Goal: Use online tool/utility: Utilize a website feature to perform a specific function

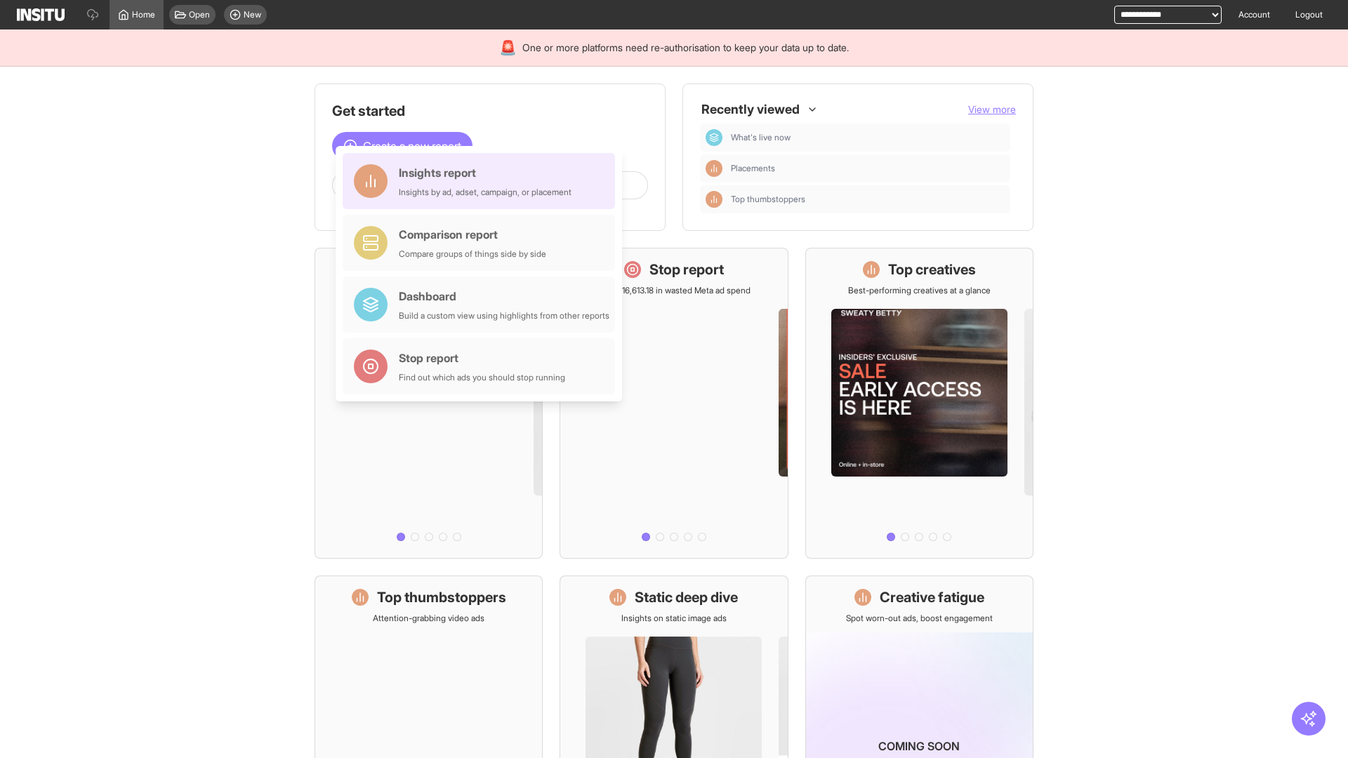
click at [482, 181] on div "Insights report Insights by ad, adset, campaign, or placement" at bounding box center [485, 181] width 173 height 34
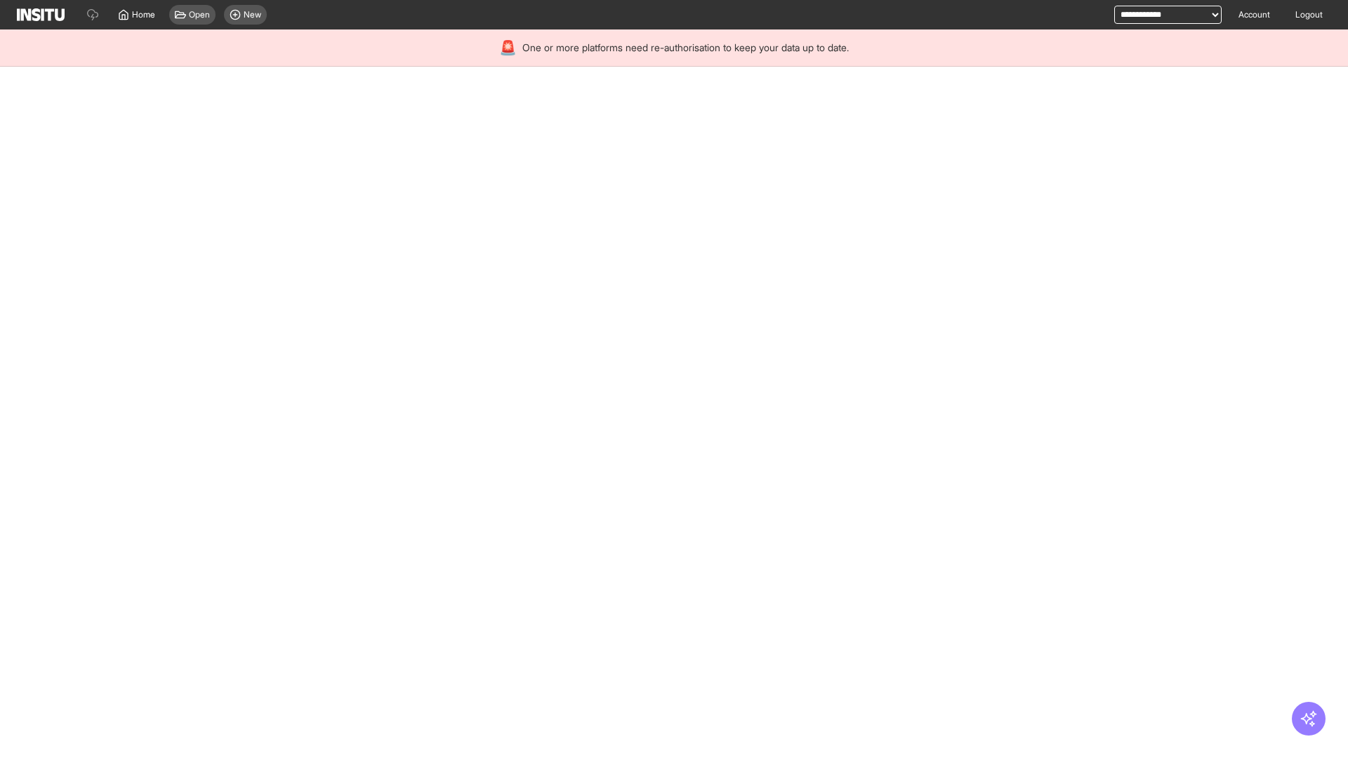
select select "**"
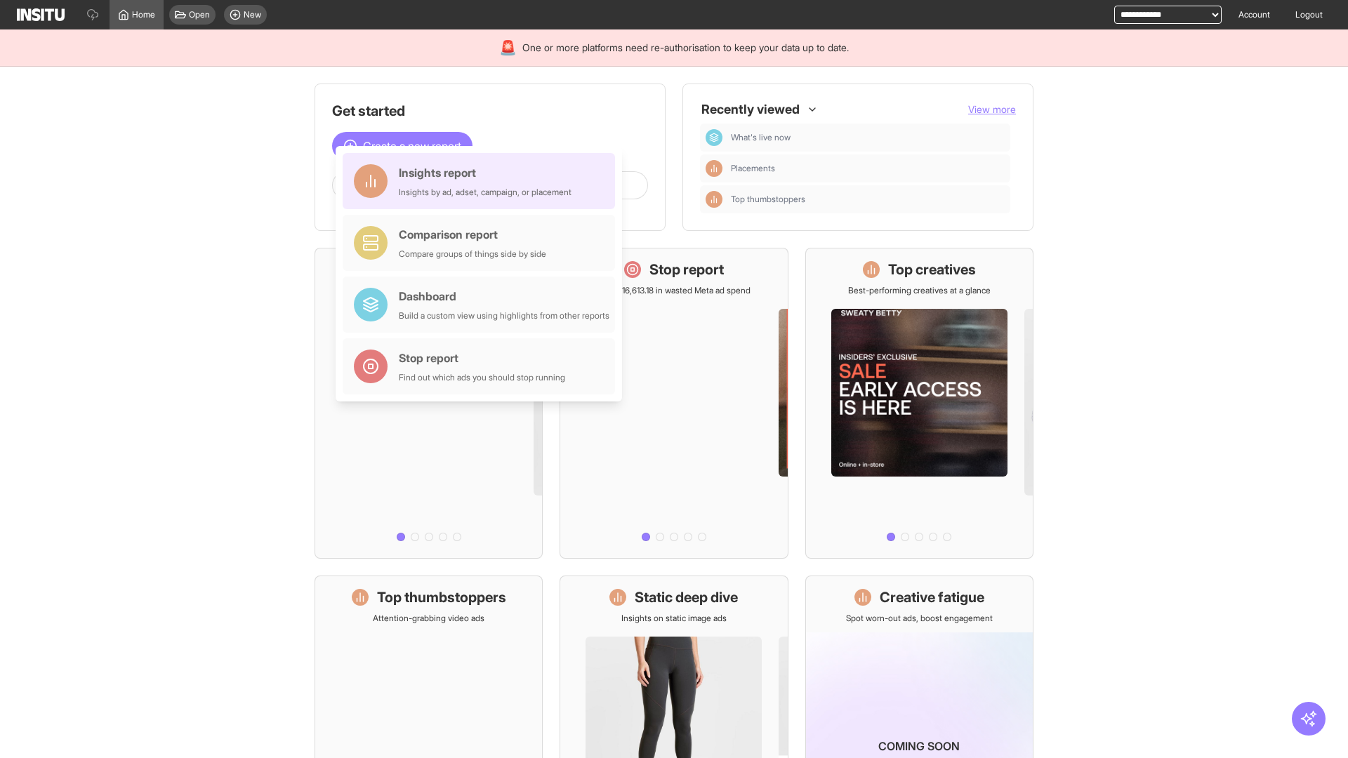
click at [482, 181] on div "Insights report Insights by ad, adset, campaign, or placement" at bounding box center [485, 181] width 173 height 34
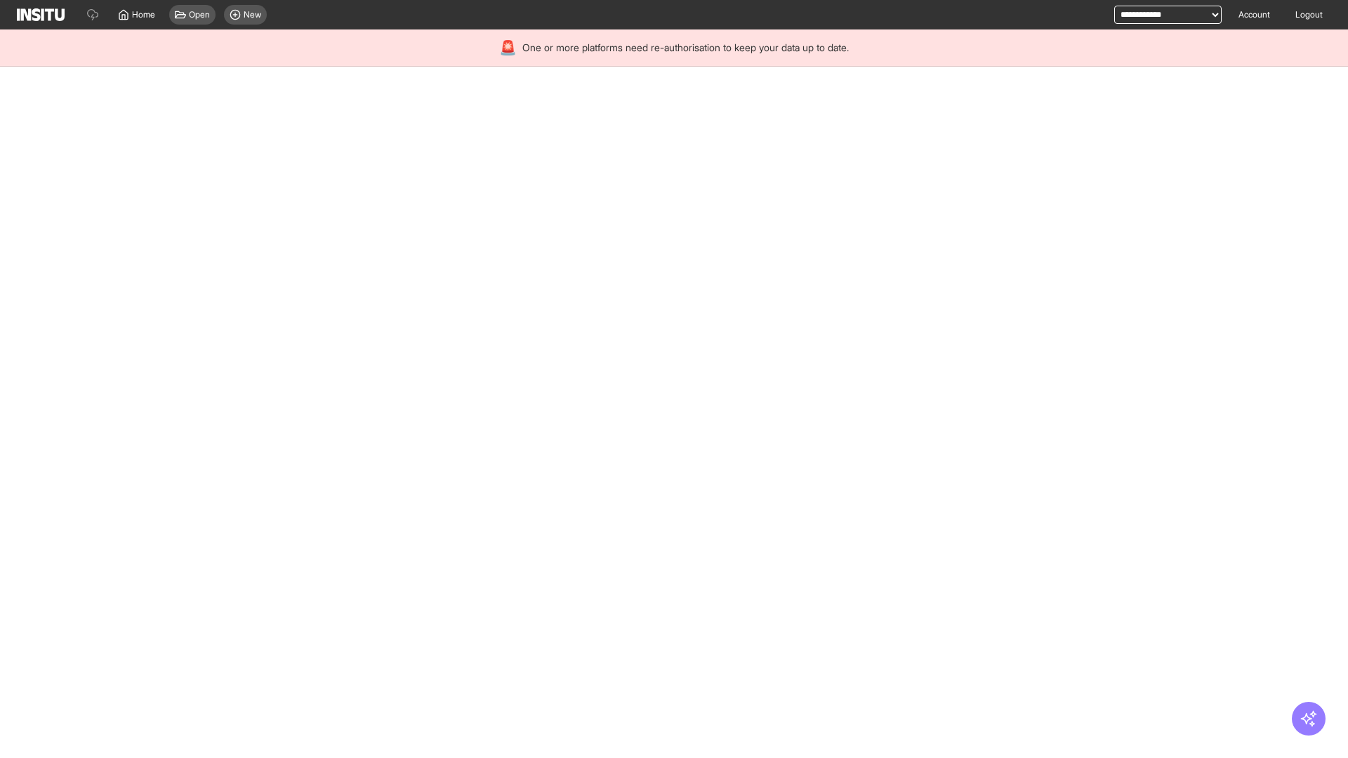
select select "**"
